Goal: Check status: Check status

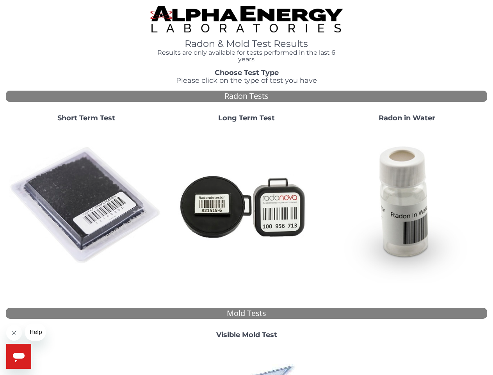
click at [86, 118] on strong "Short Term Test" at bounding box center [86, 118] width 58 height 9
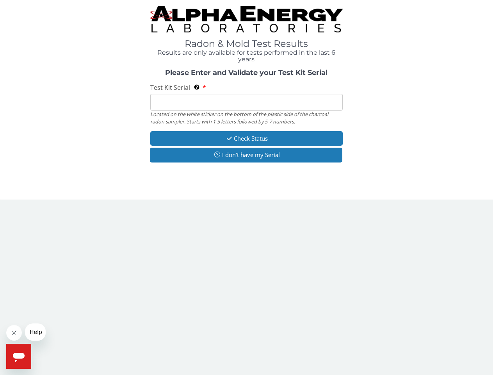
click at [86, 206] on body "Radon & Mold Test Results Results are only available for tests performed in the…" at bounding box center [246, 187] width 493 height 375
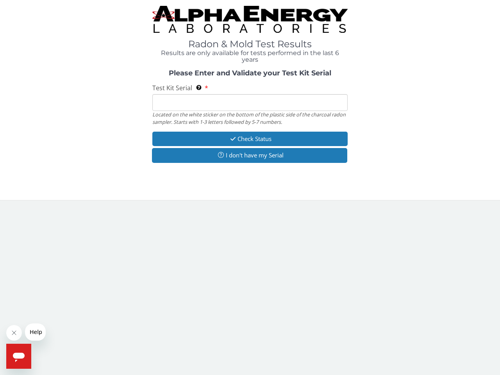
click at [247, 118] on div "Located on the white sticker on the bottom of the plastic side of the charcoal …" at bounding box center [249, 118] width 195 height 14
click at [247, 206] on body "Radon & Mold Test Results Results are only available for tests performed in the…" at bounding box center [250, 187] width 500 height 375
click at [407, 118] on div "Please Enter and Validate your Test Kit Serial Test Kit Serial Located on the w…" at bounding box center [250, 117] width 488 height 95
click at [407, 206] on body "Radon & Mold Test Results Results are only available for tests performed in the…" at bounding box center [250, 187] width 500 height 375
click at [247, 335] on body "Radon & Mold Test Results Results are only available for tests performed in the…" at bounding box center [250, 187] width 500 height 375
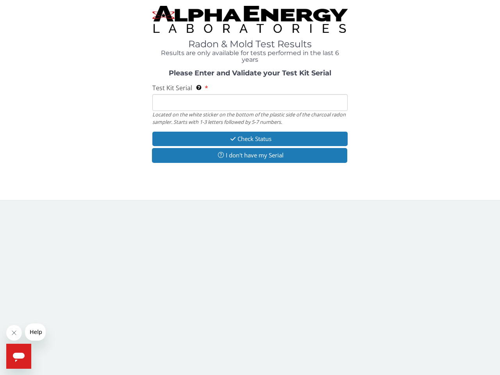
click at [247, 360] on body "Radon & Mold Test Results Results are only available for tests performed in the…" at bounding box center [250, 187] width 500 height 375
click at [14, 333] on icon "Close message from company" at bounding box center [14, 333] width 4 height 4
click at [35, 332] on body "Radon & Mold Test Results Results are only available for tests performed in the…" at bounding box center [250, 187] width 500 height 375
